Goal: Information Seeking & Learning: Learn about a topic

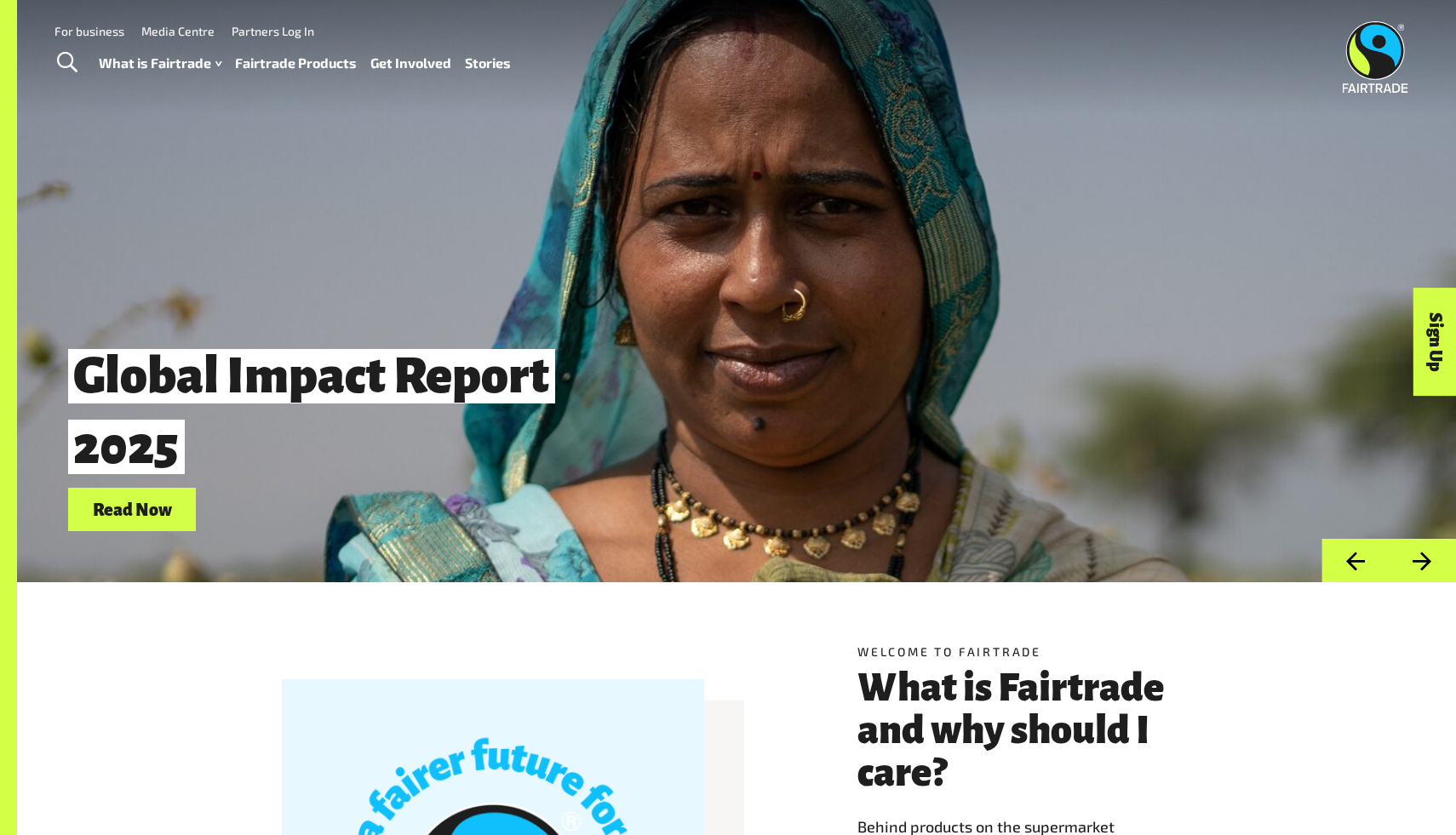
click at [264, 65] on link "Fairtrade Products" at bounding box center [296, 64] width 122 height 25
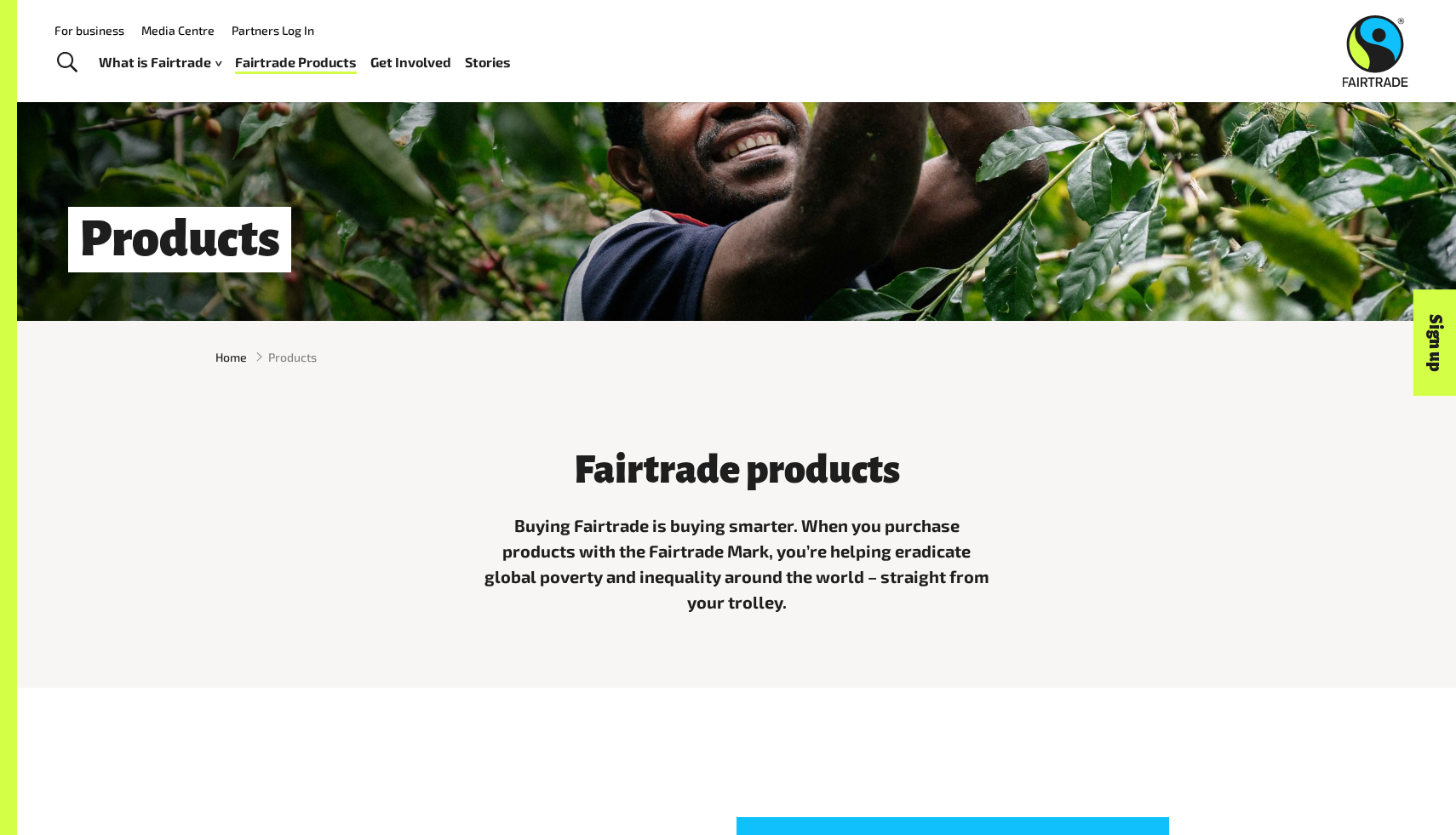
scroll to position [257, 0]
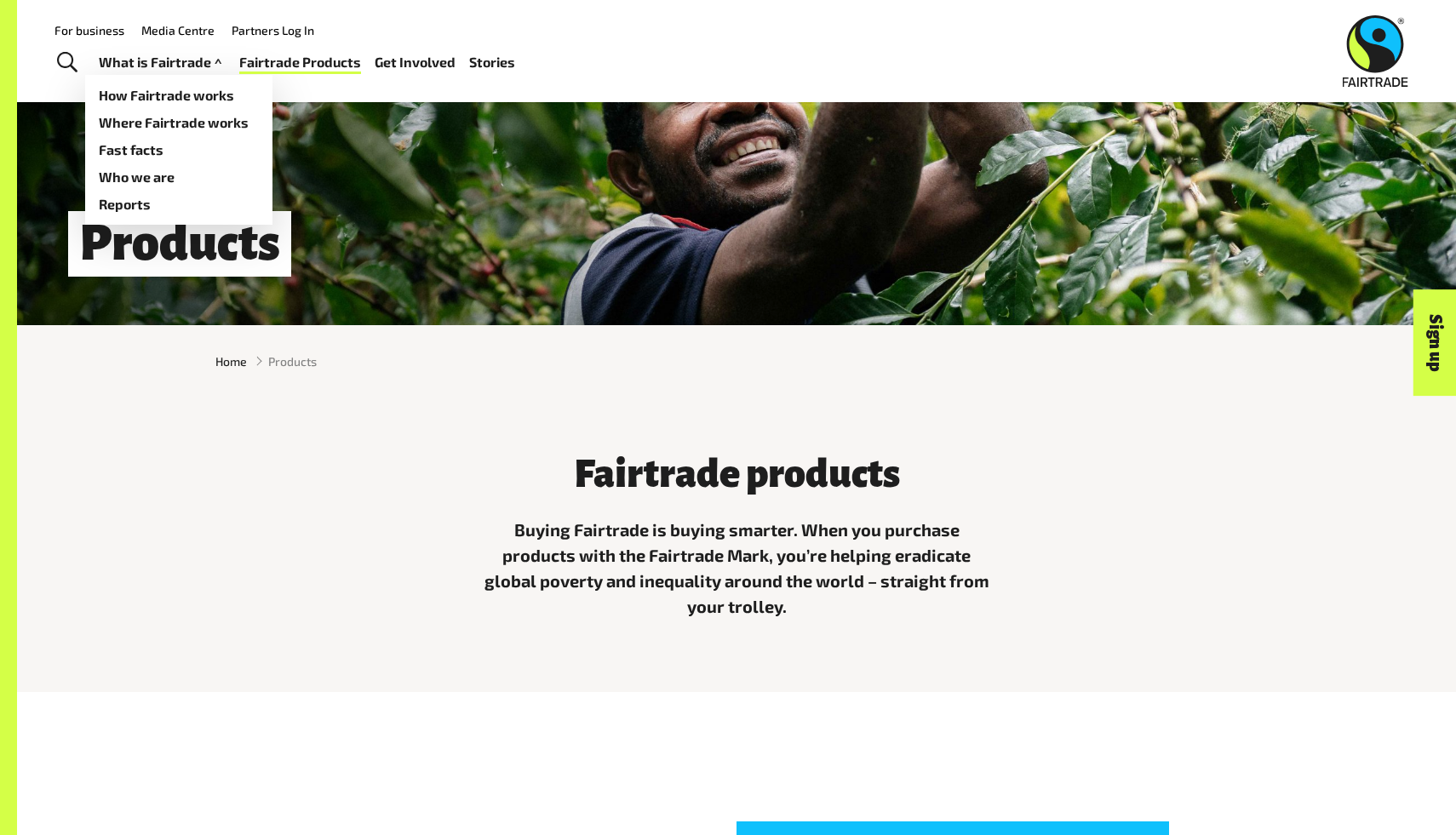
click at [157, 61] on link "What is Fairtrade" at bounding box center [162, 63] width 126 height 25
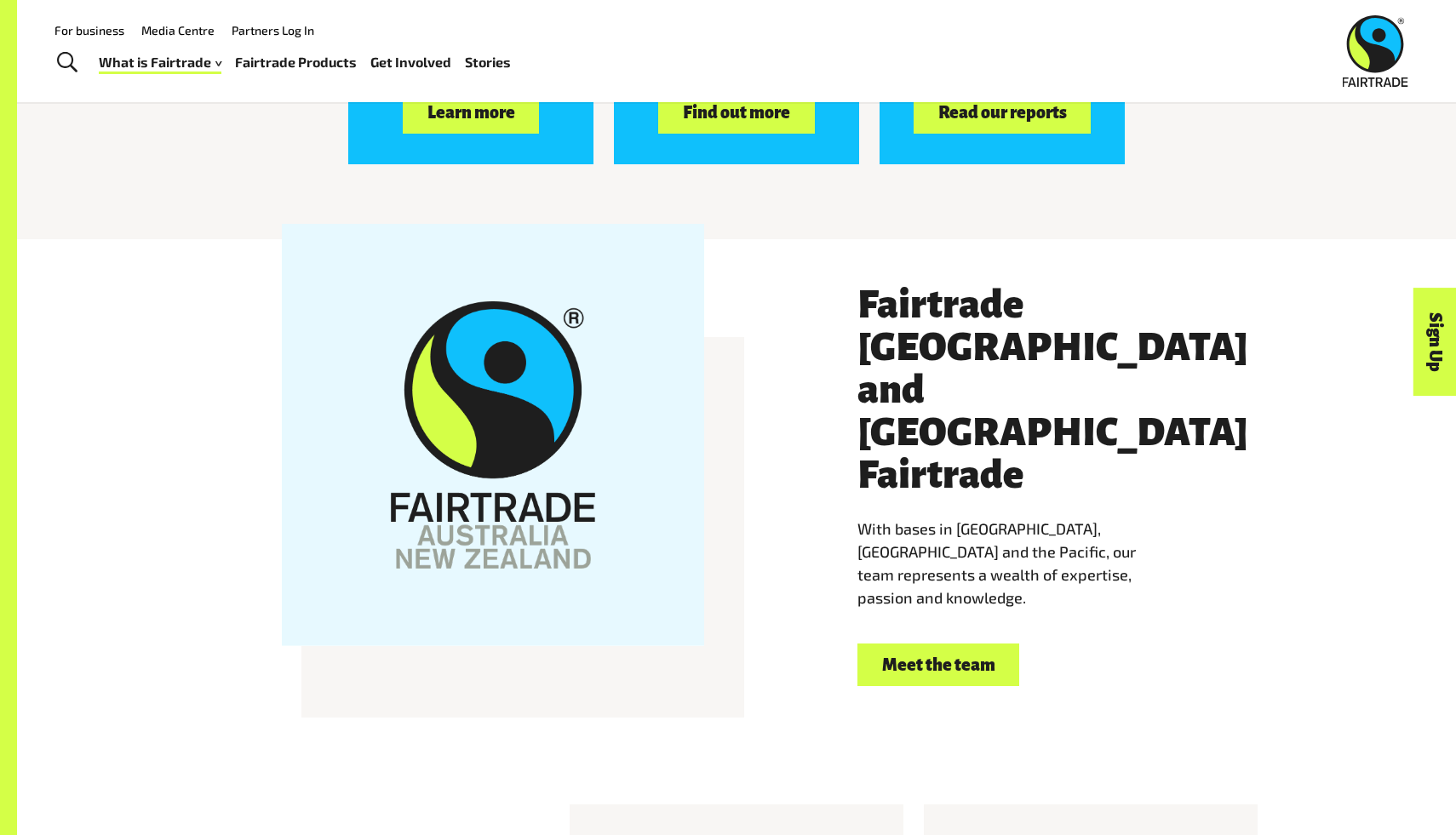
scroll to position [2938, 0]
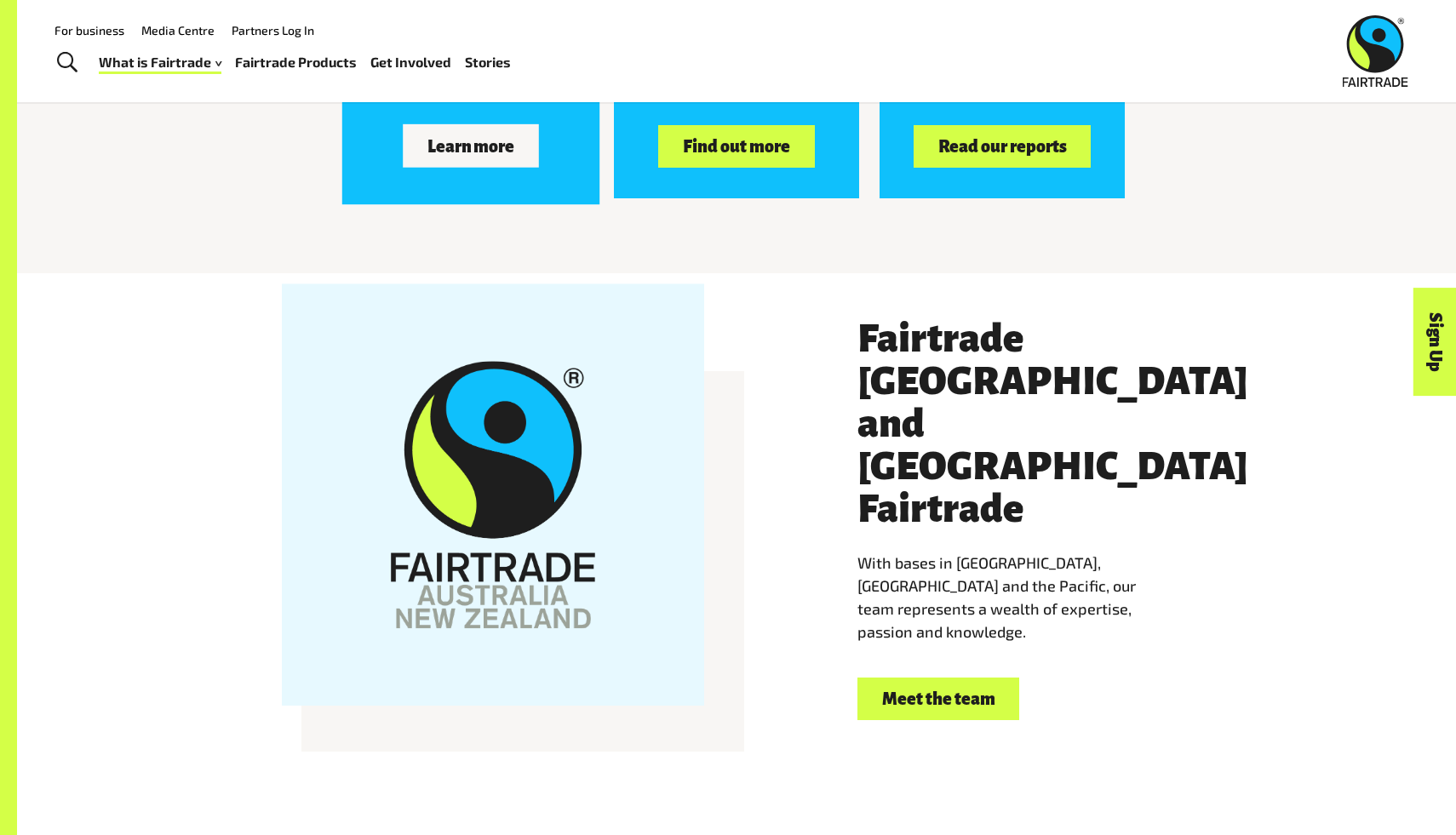
click at [459, 159] on button "Learn more" at bounding box center [471, 146] width 136 height 42
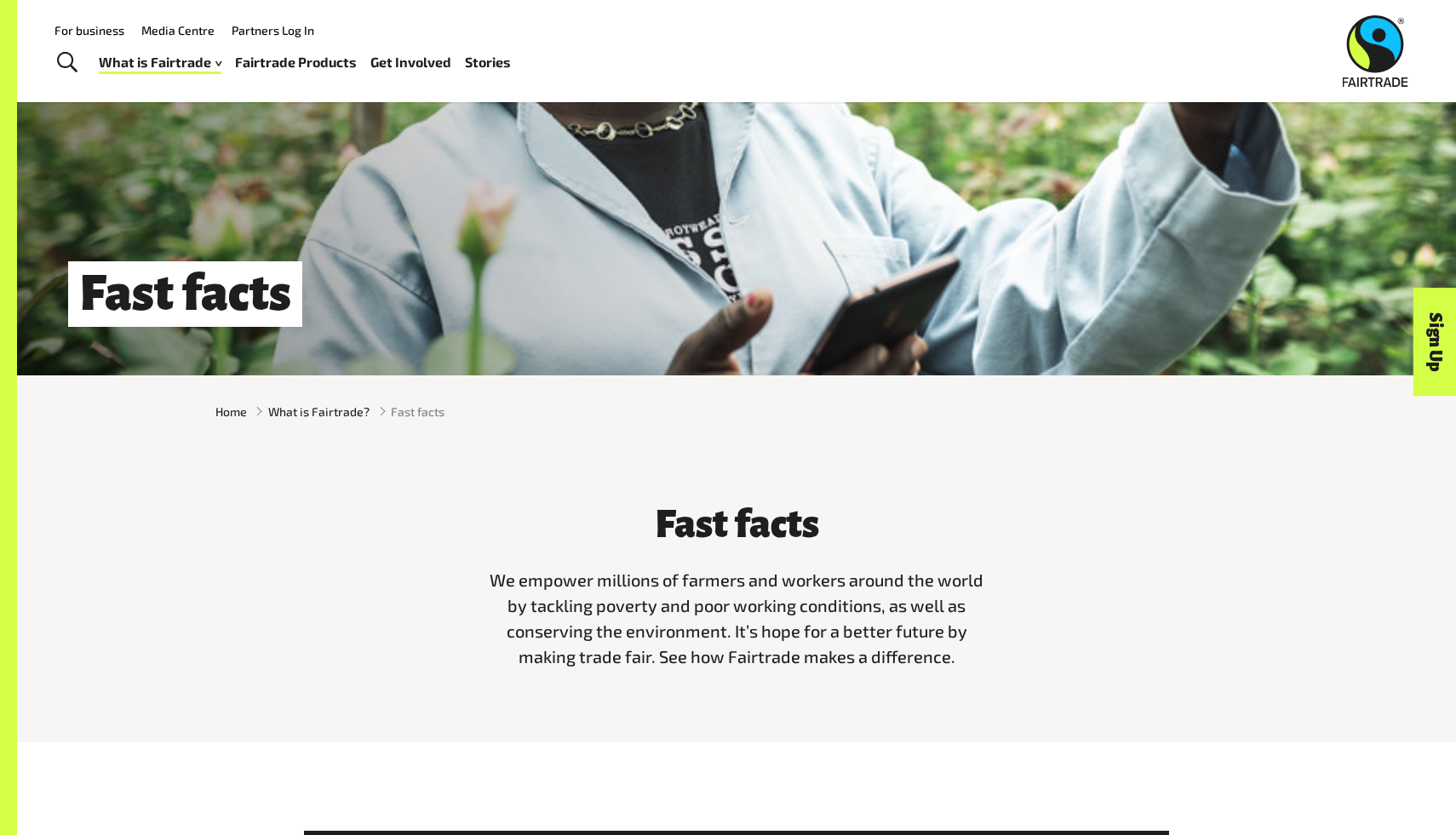
scroll to position [203, 0]
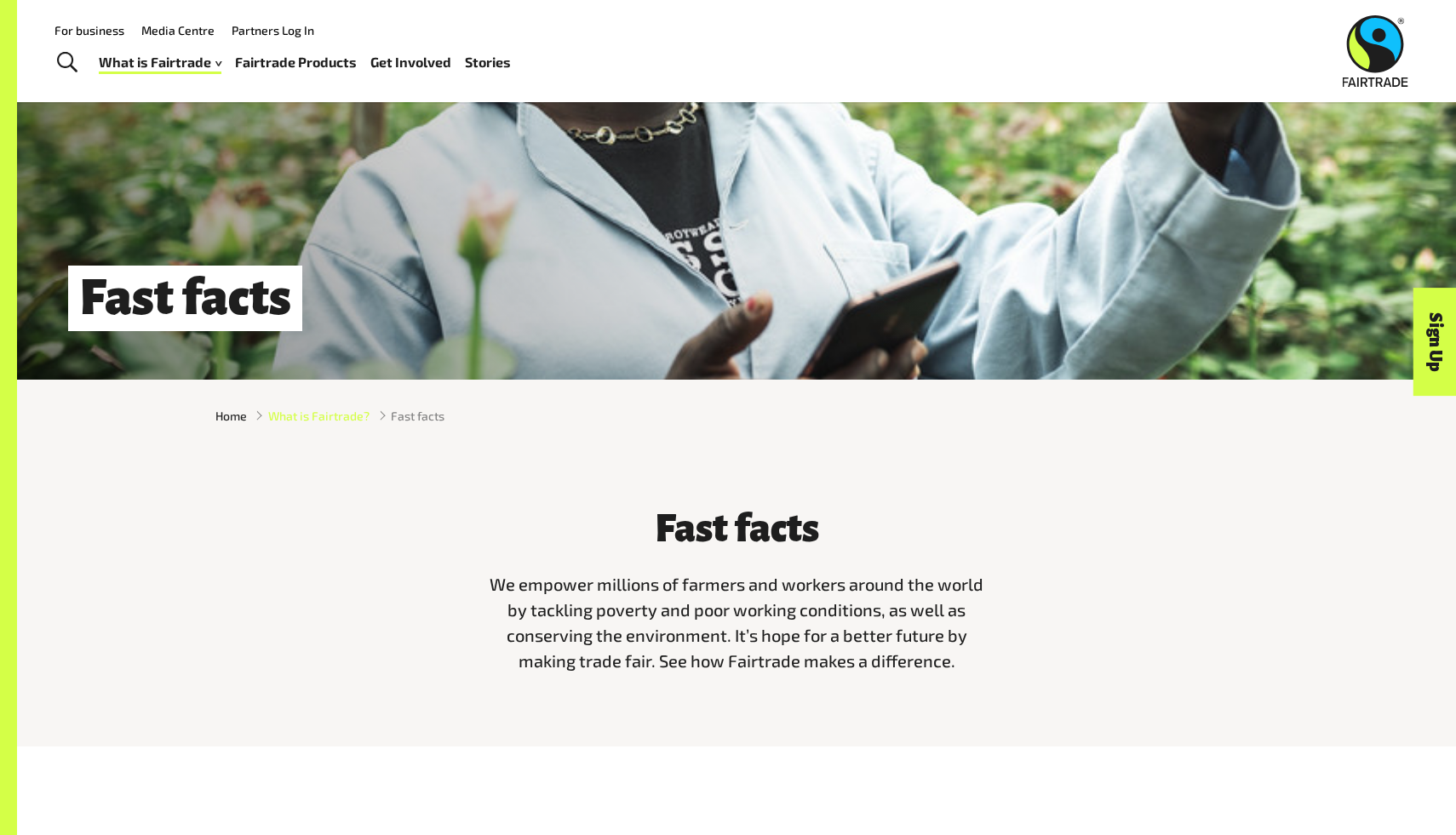
click at [324, 413] on span "What is Fairtrade?" at bounding box center [318, 416] width 102 height 18
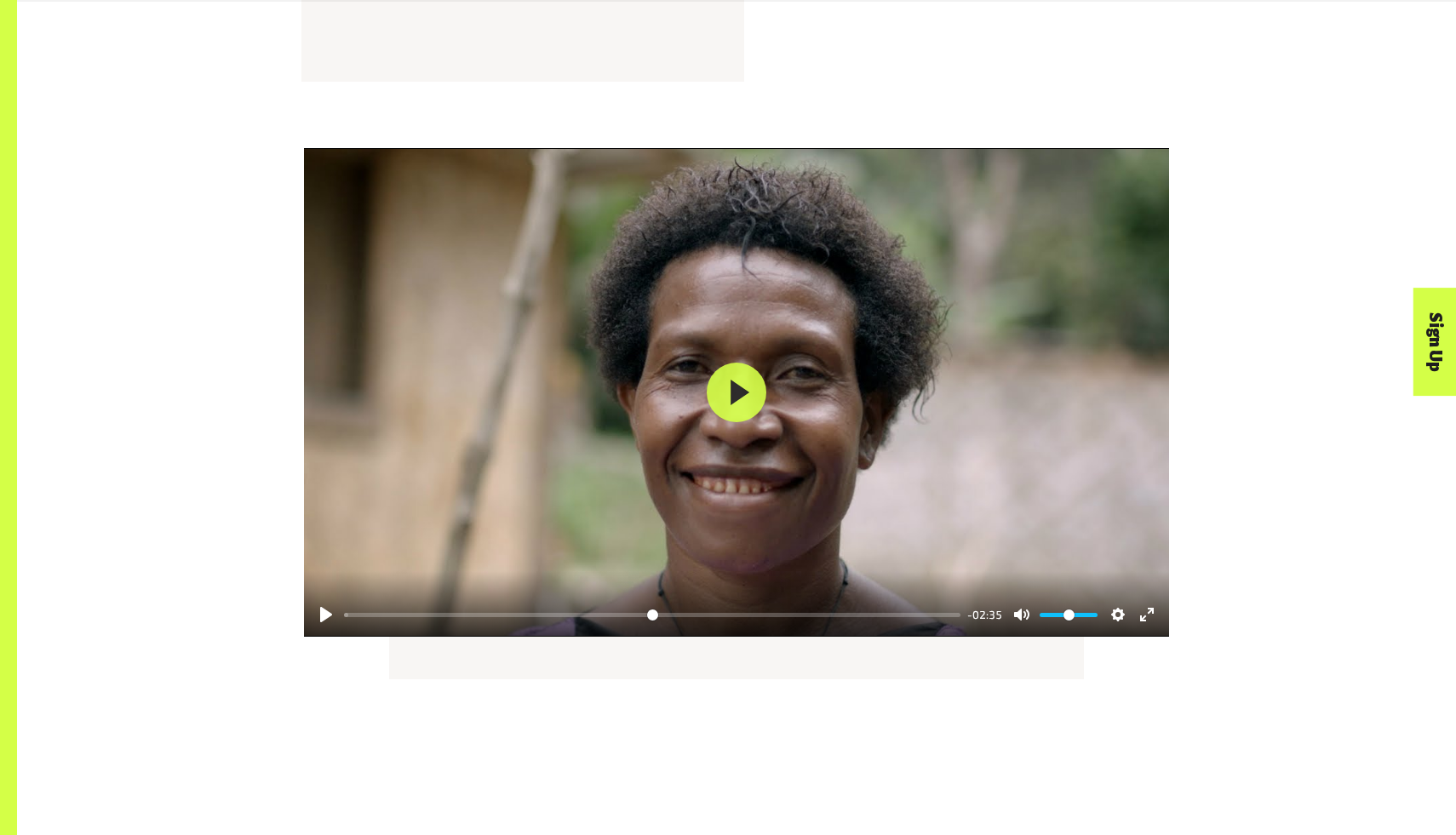
scroll to position [2386, 0]
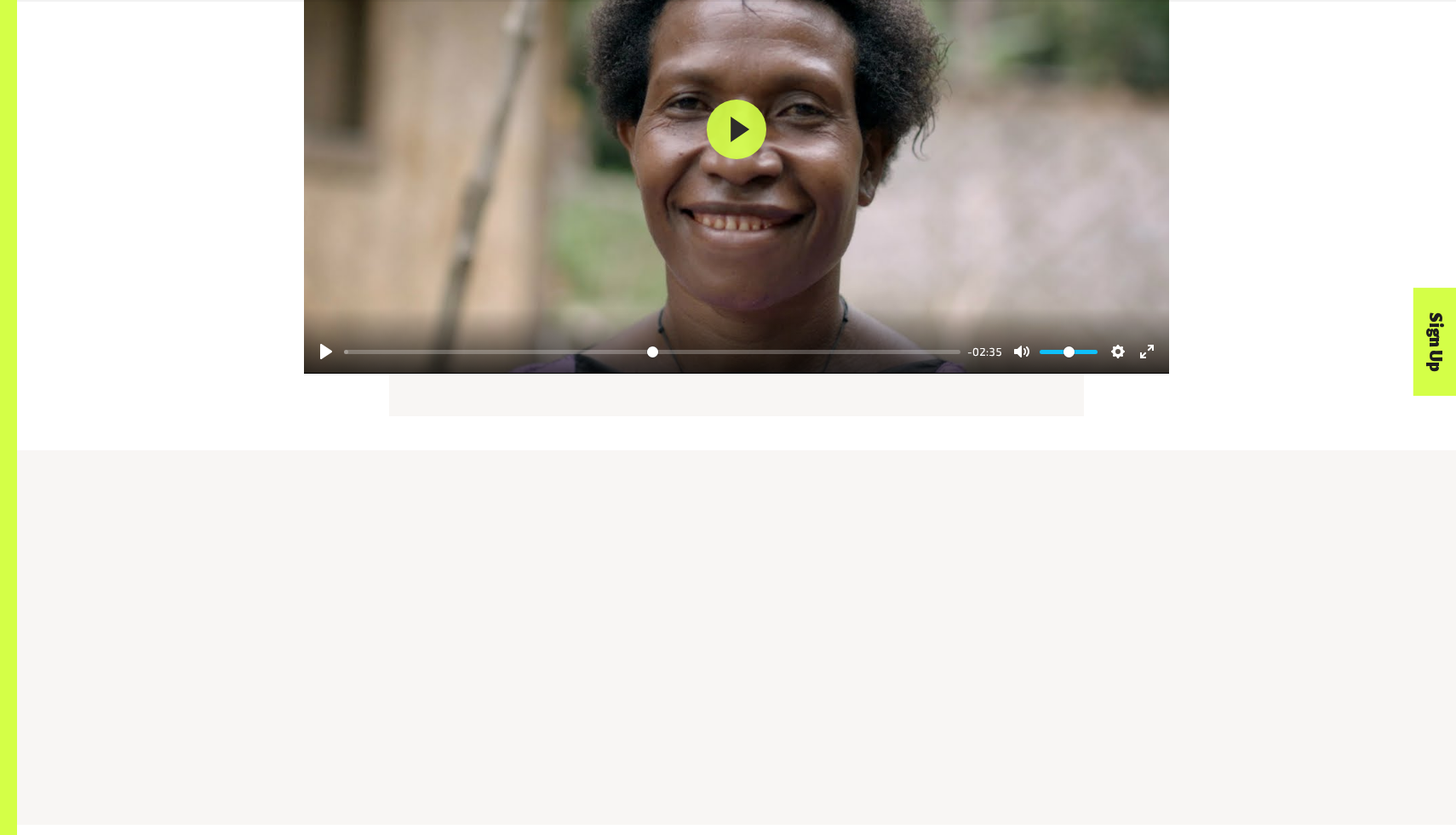
click at [790, 152] on div at bounding box center [737, 129] width 865 height 488
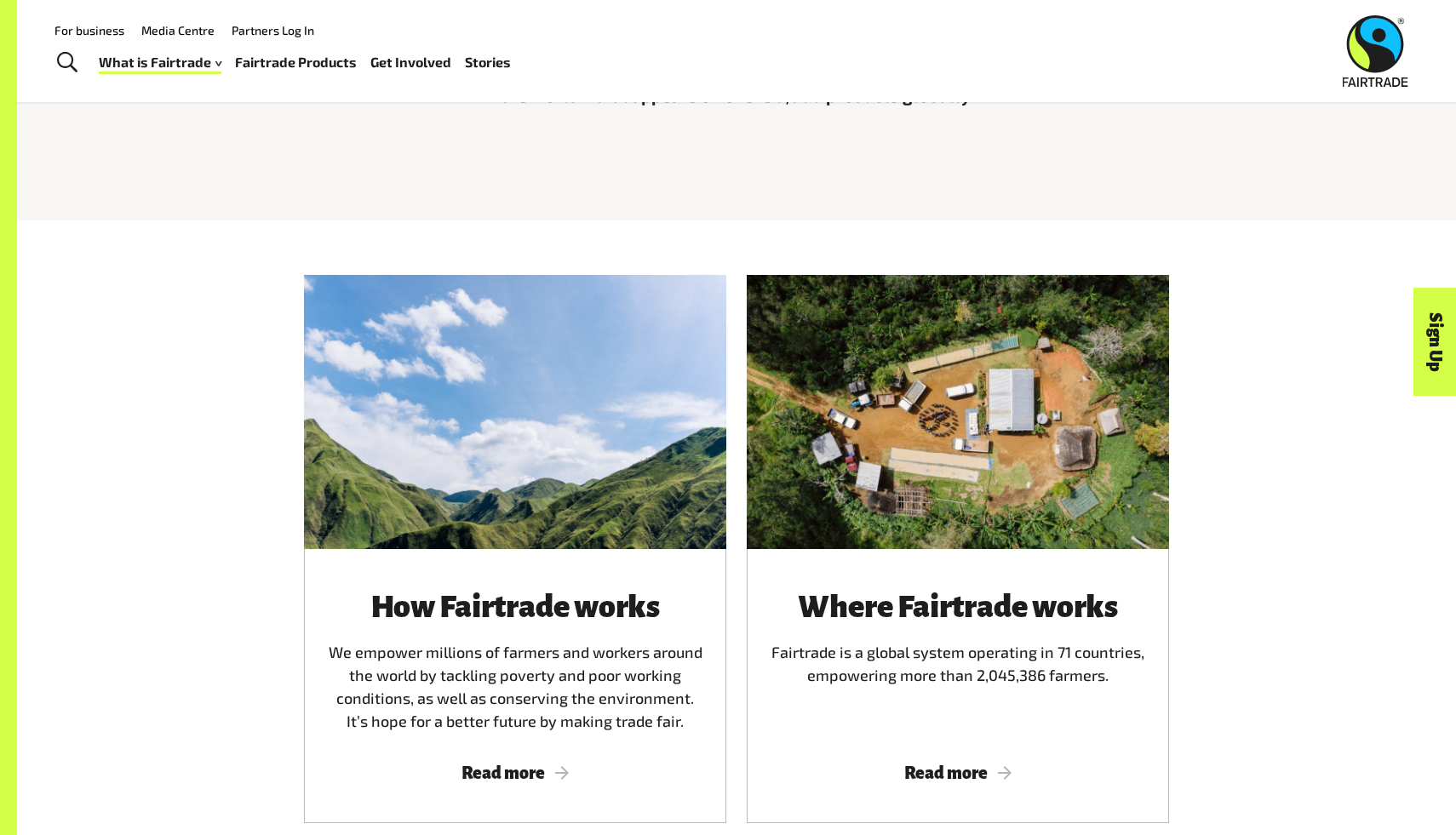
scroll to position [408, 0]
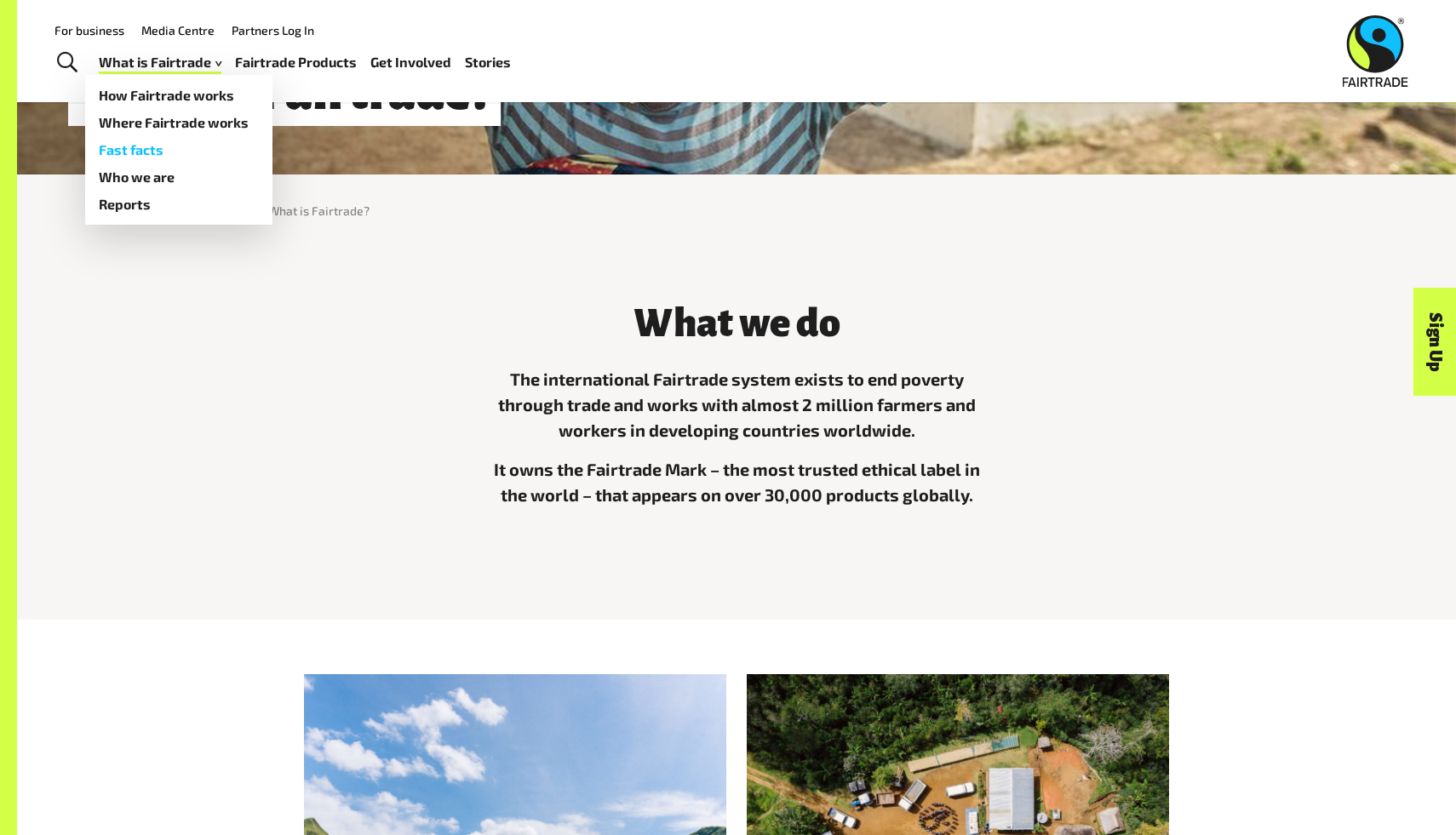
click at [186, 154] on link "Fast facts" at bounding box center [179, 149] width 188 height 27
type input "****"
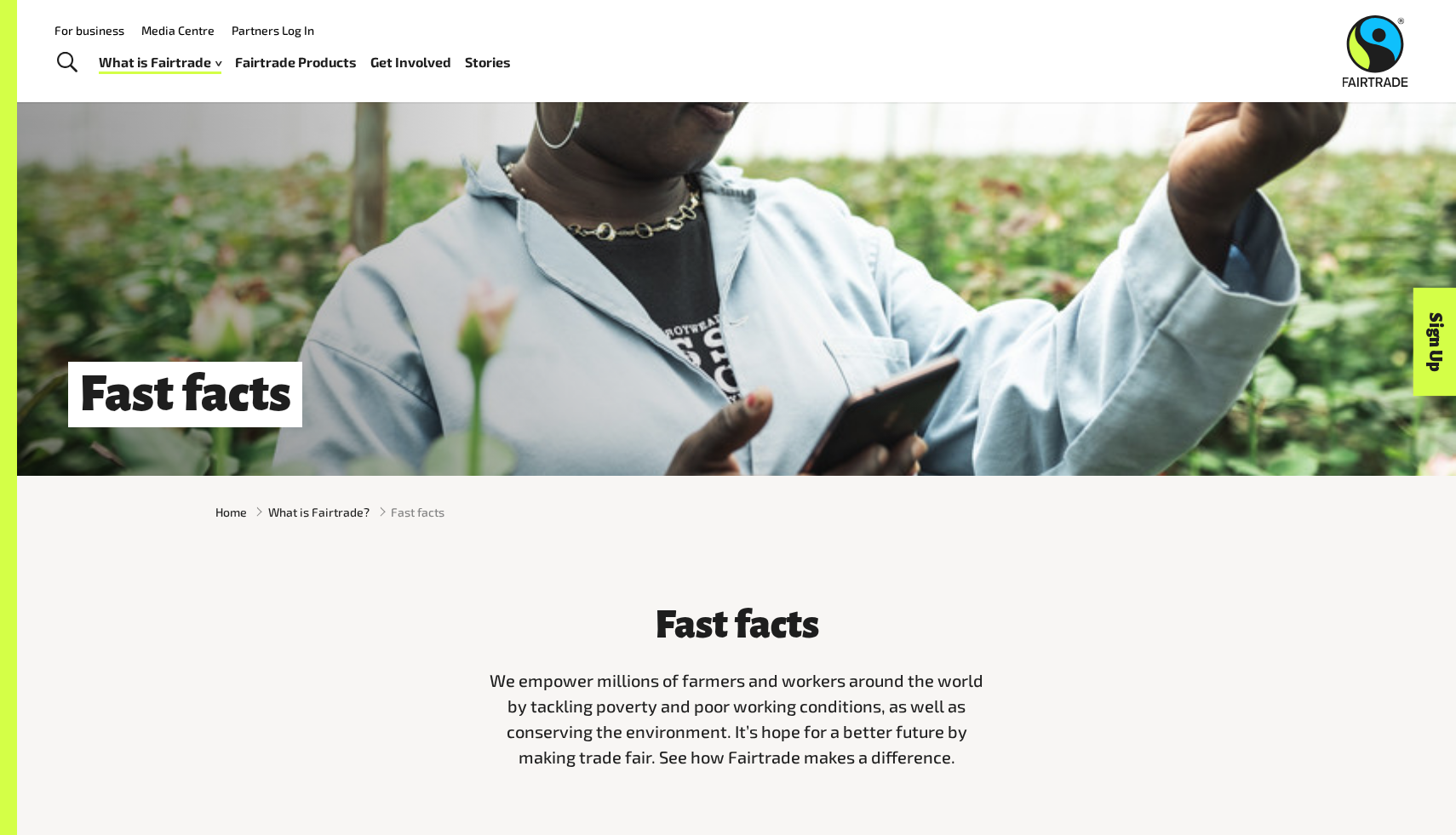
scroll to position [103, 0]
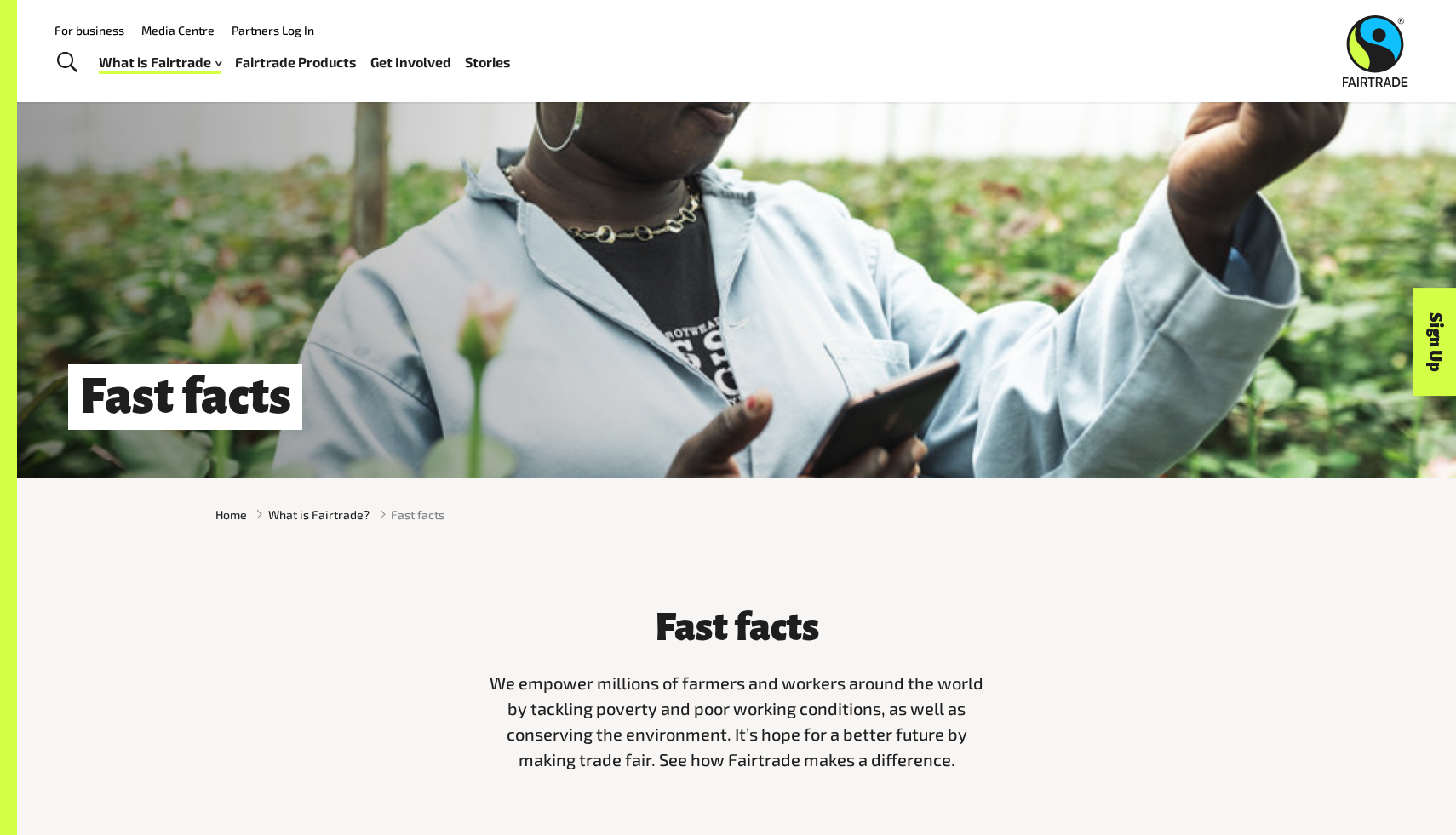
click at [1402, 27] on img at bounding box center [1376, 50] width 65 height 72
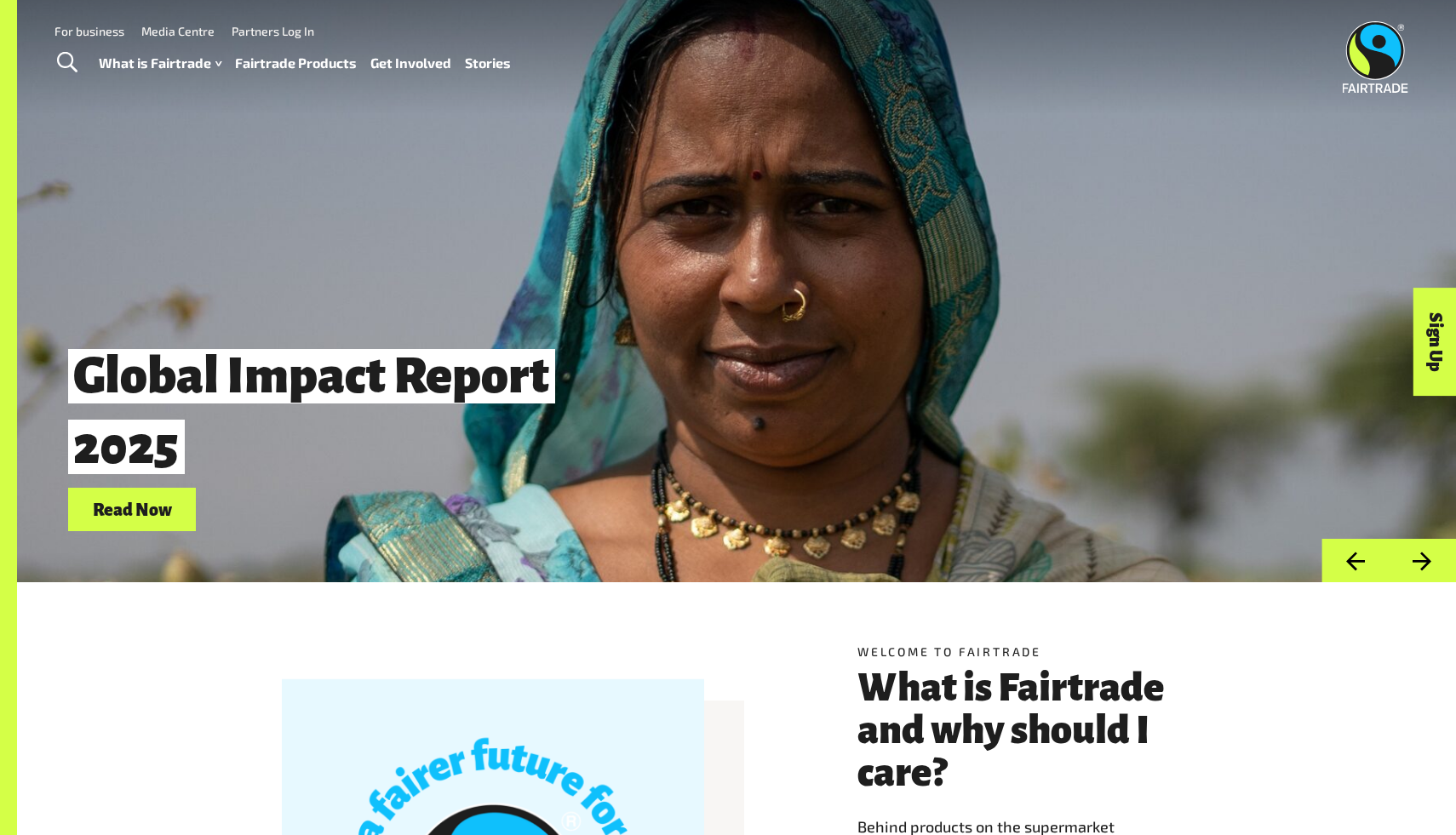
click at [294, 69] on link "Fairtrade Products" at bounding box center [296, 64] width 122 height 25
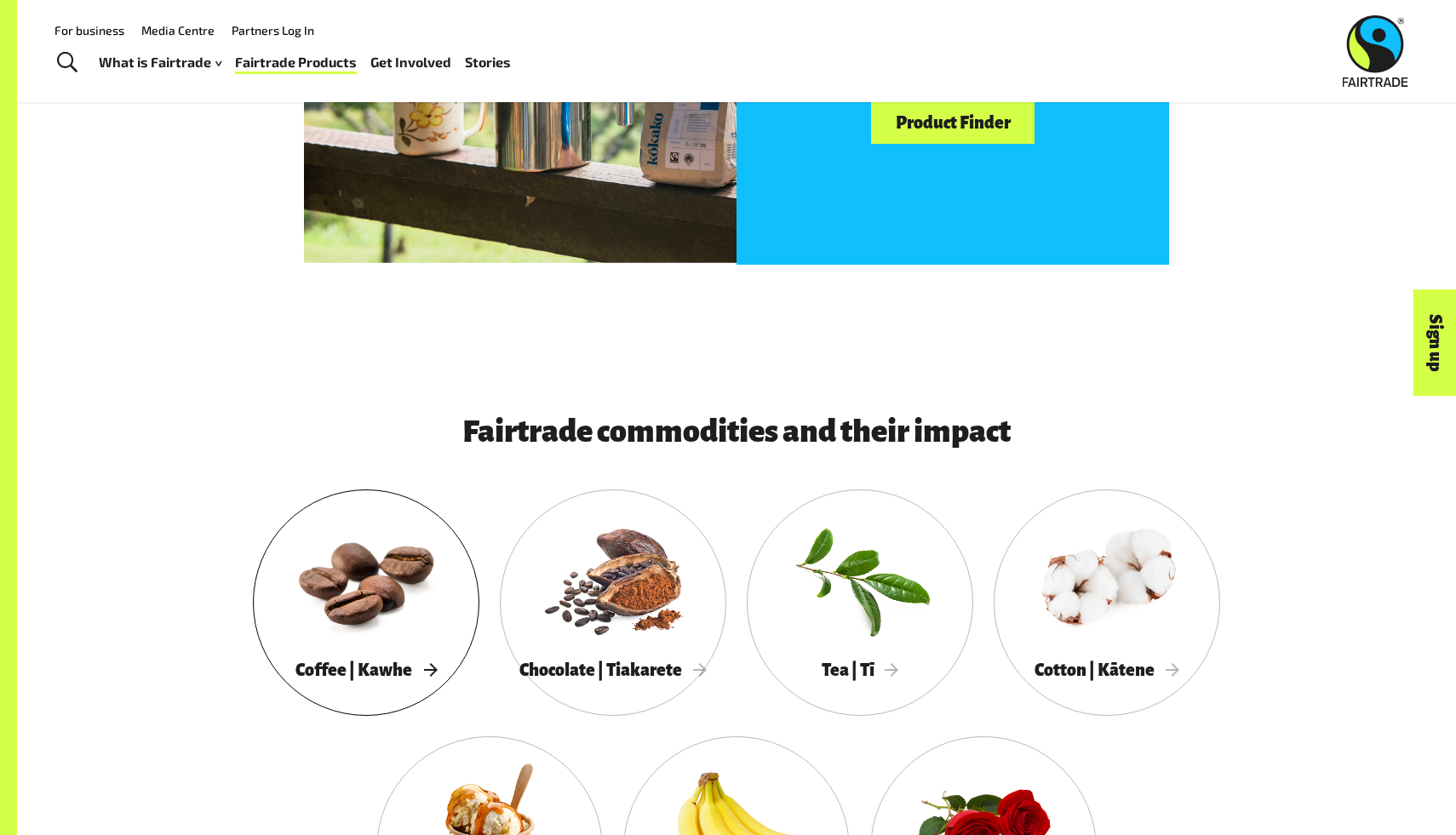
scroll to position [1154, 0]
